Goal: Task Accomplishment & Management: Manage account settings

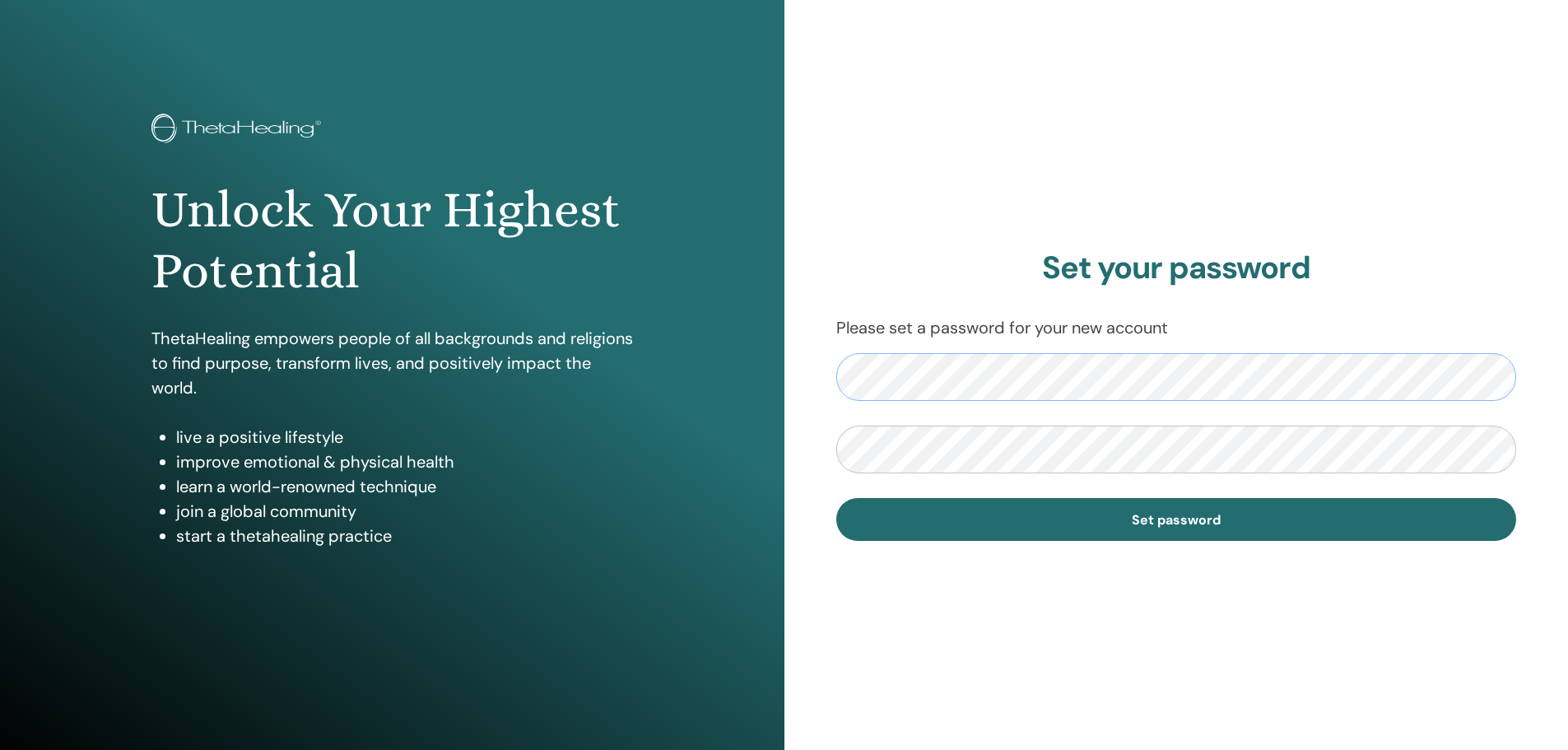
click at [786, 383] on div "Set your password Please set a password for your new account Set password" at bounding box center [1176, 394] width 784 height 790
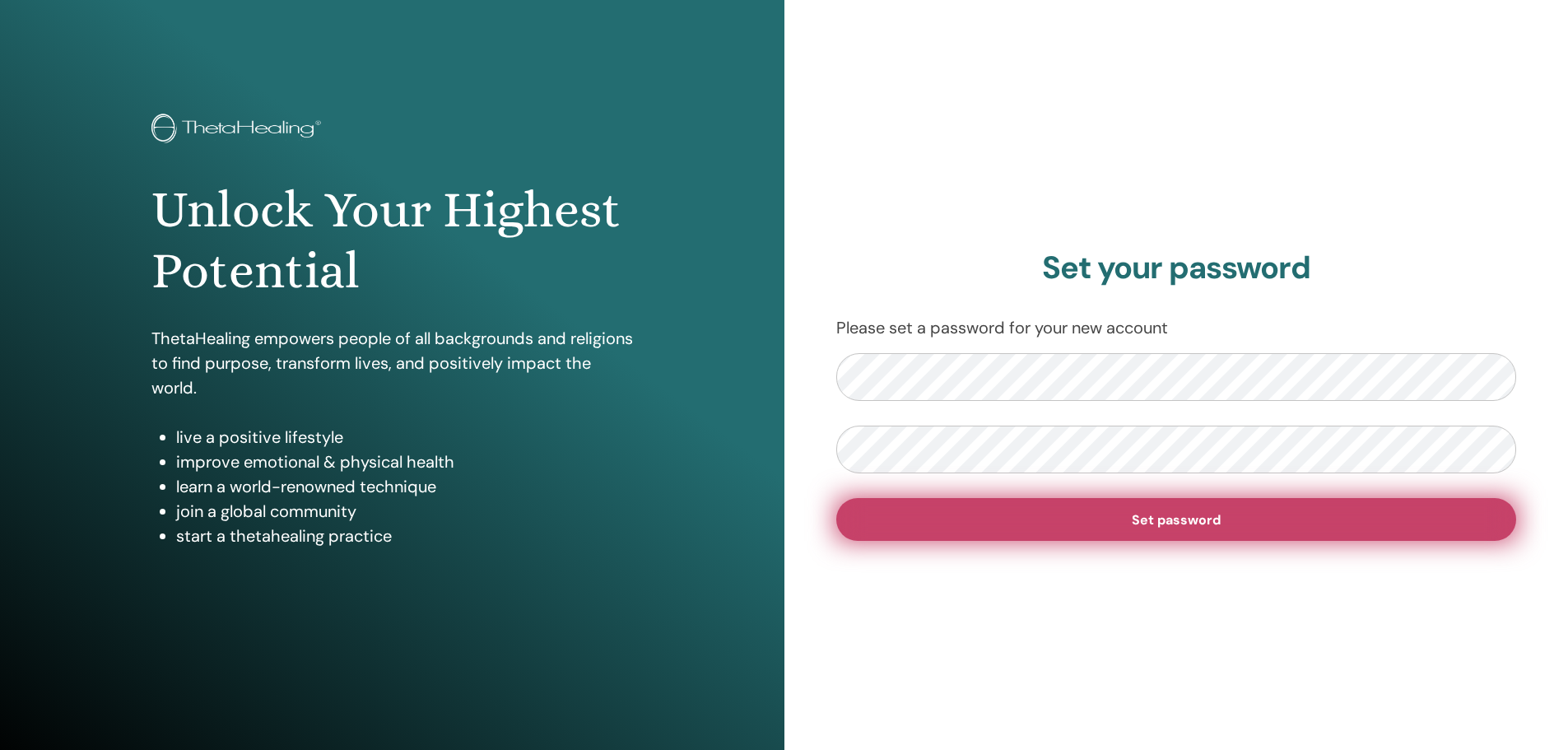
click at [1040, 524] on button "Set password" at bounding box center [1176, 519] width 680 height 43
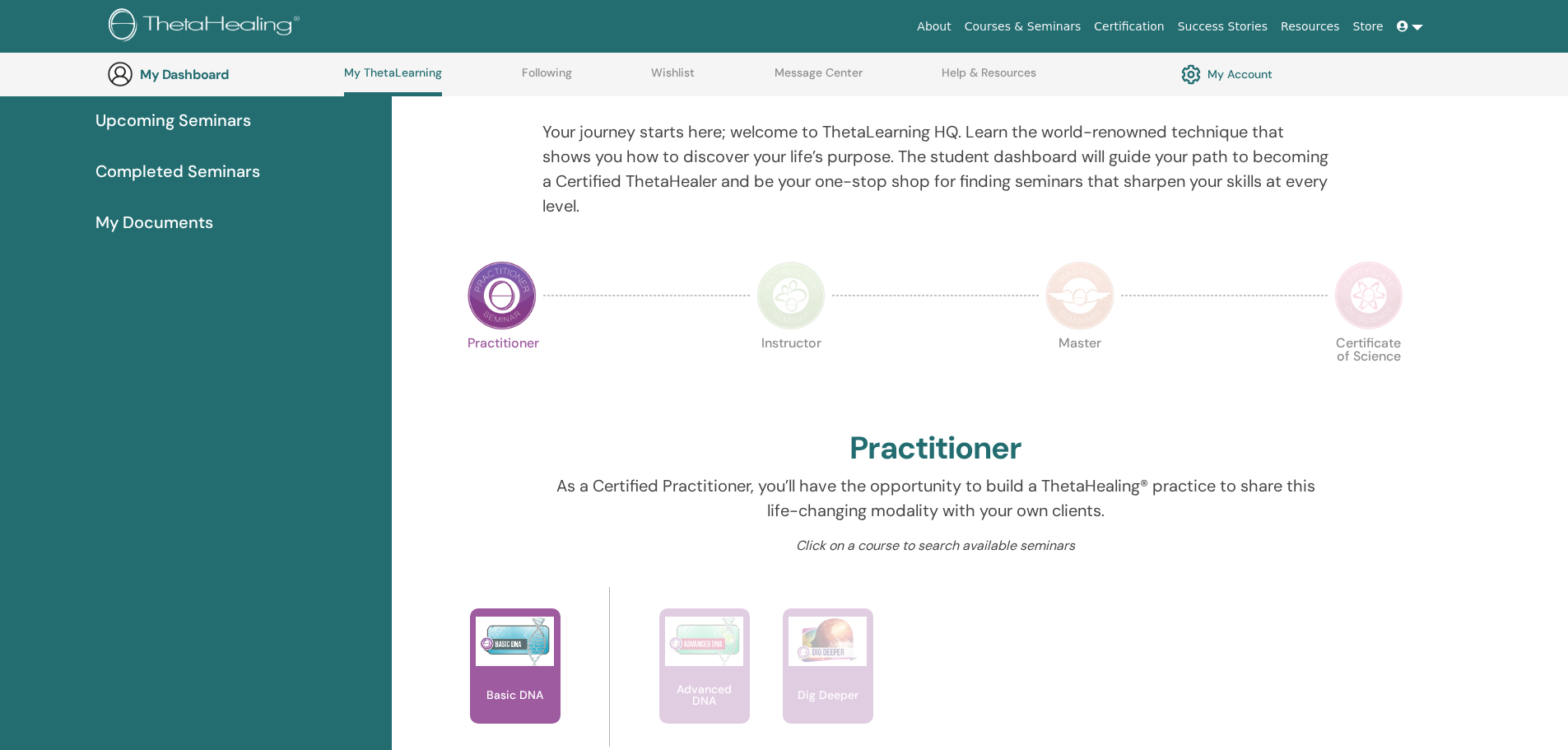
scroll to position [127, 0]
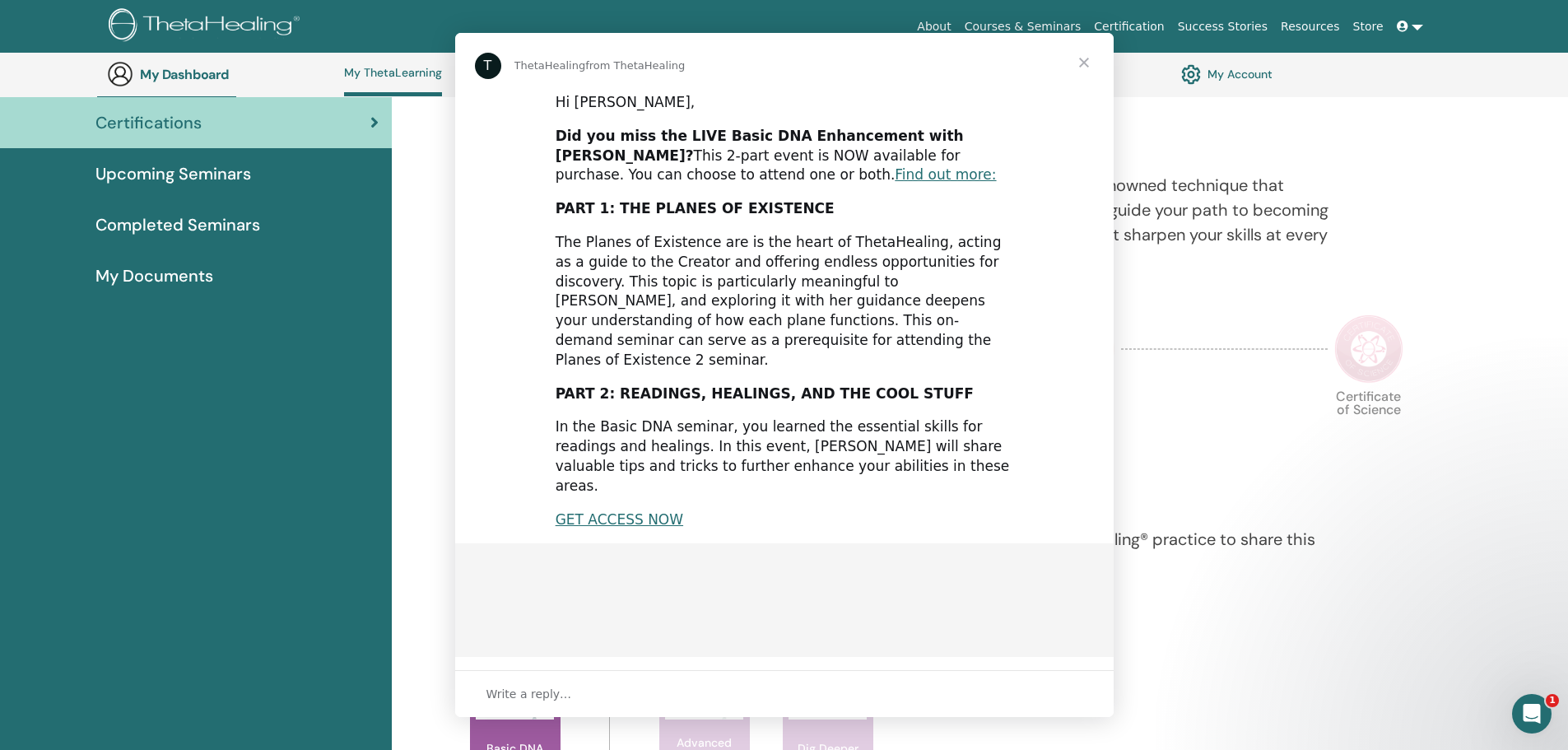
scroll to position [0, 0]
